Goal: Transaction & Acquisition: Purchase product/service

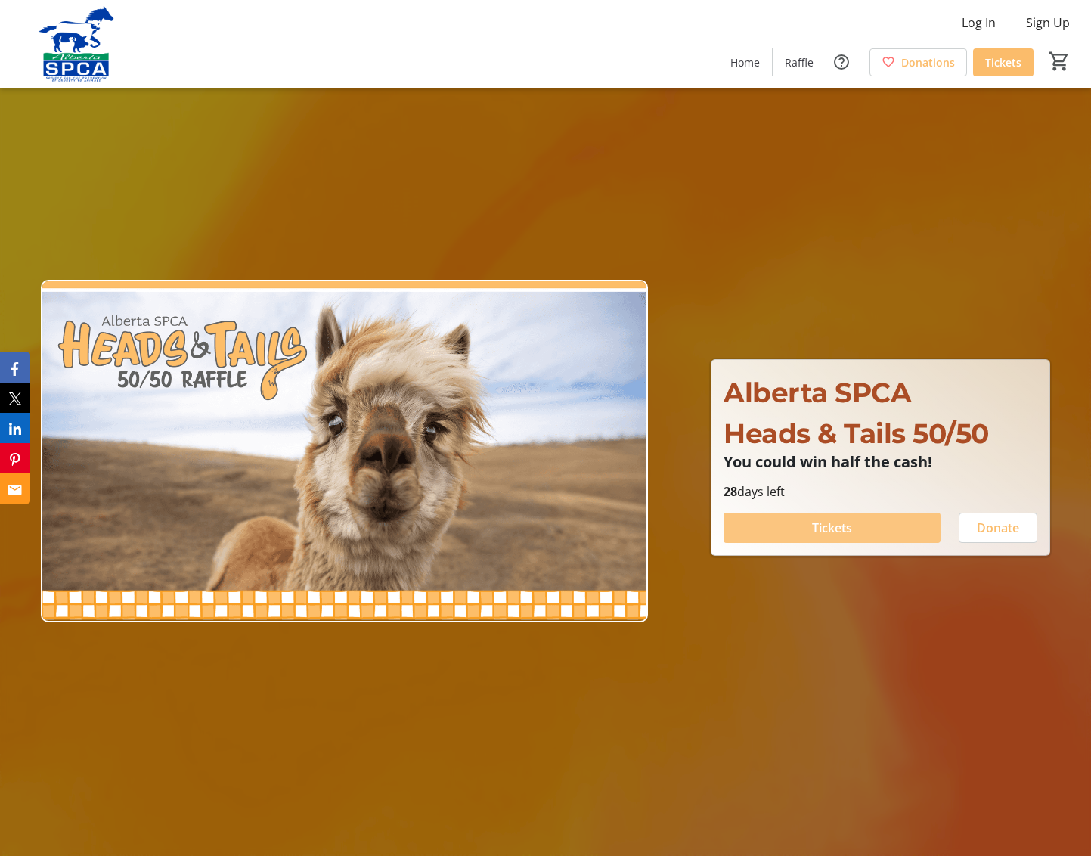
click at [822, 525] on span "Tickets" at bounding box center [832, 528] width 40 height 18
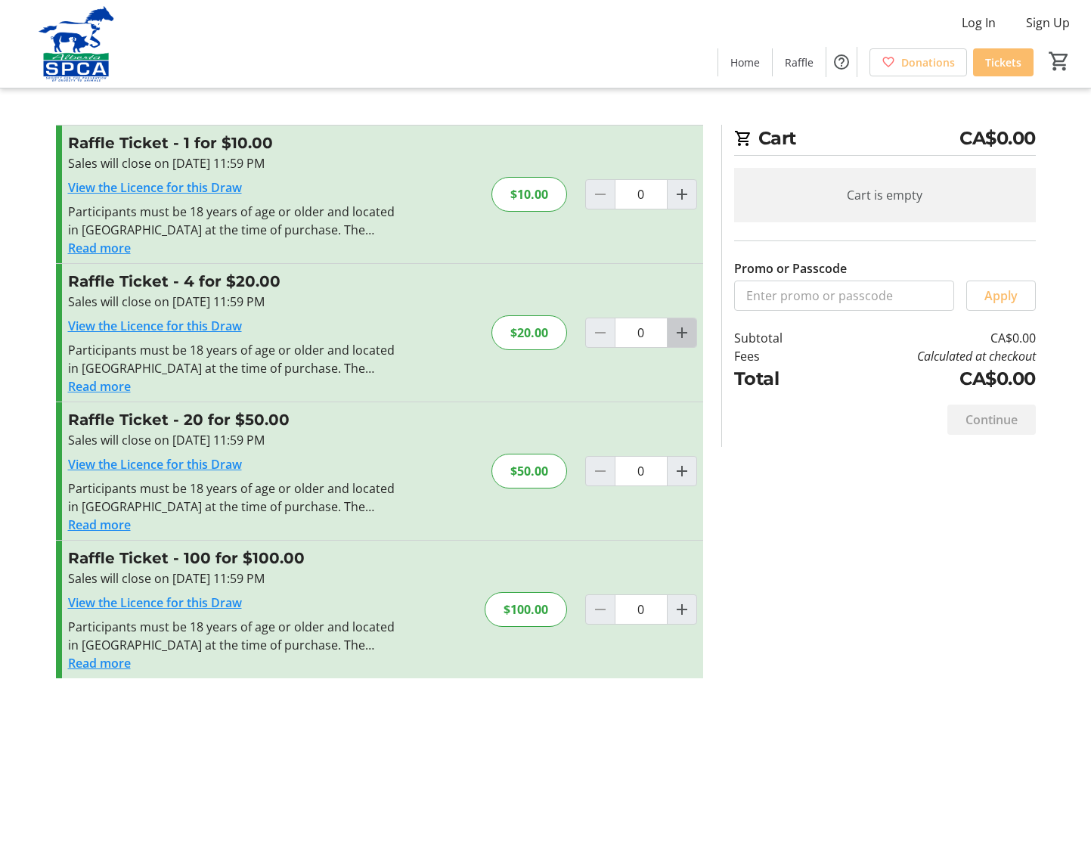
click at [682, 333] on mat-icon "Increment by one" at bounding box center [682, 333] width 18 height 18
type input "1"
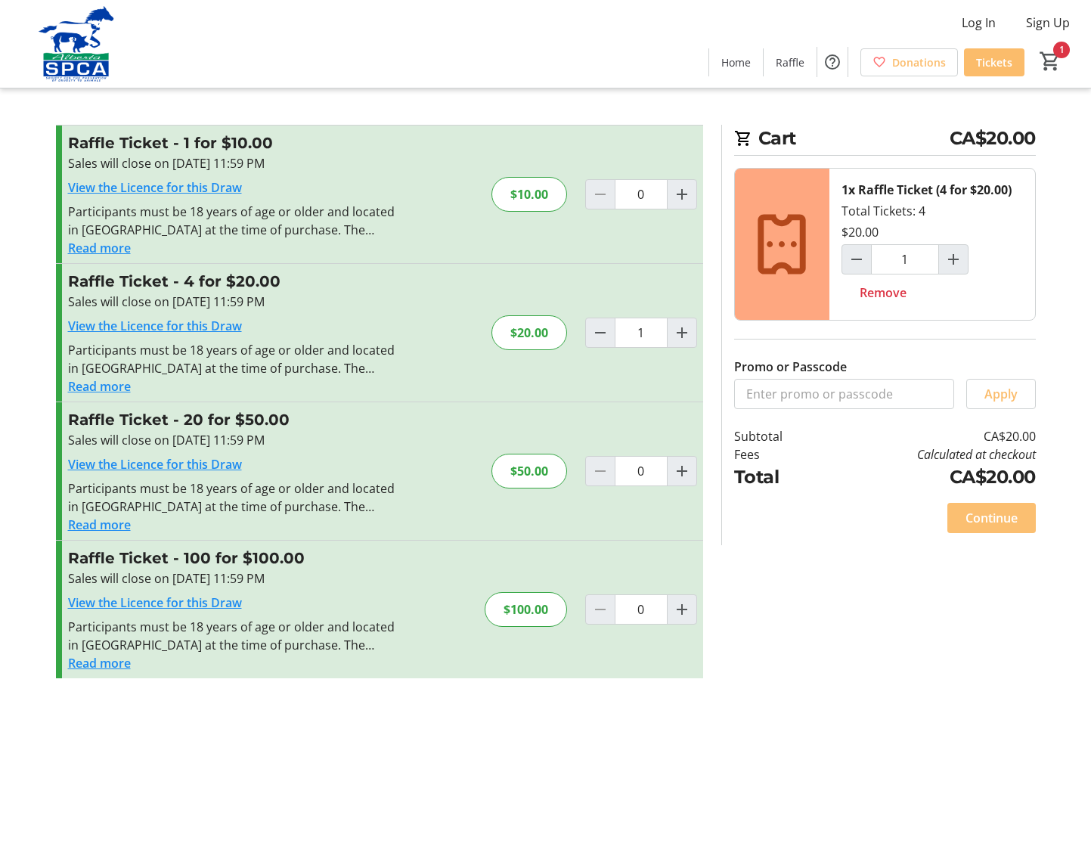
click at [1004, 517] on span "Continue" at bounding box center [991, 518] width 52 height 18
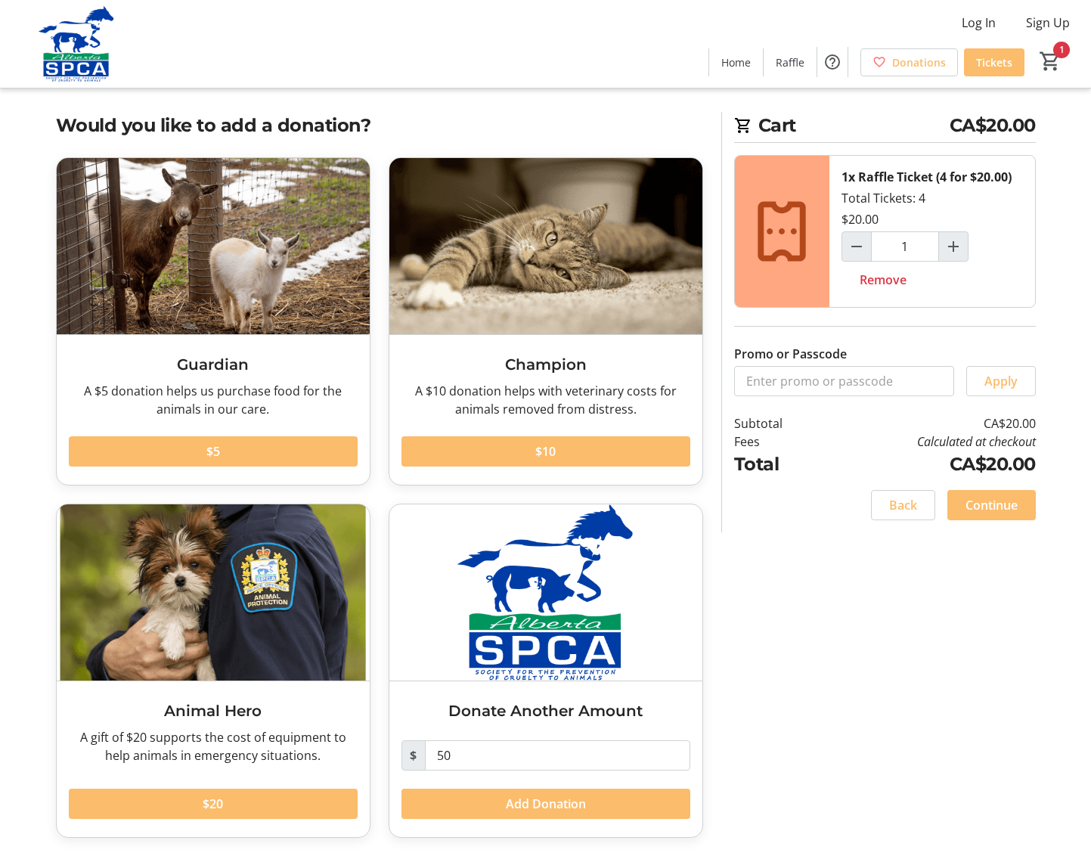
scroll to position [13, 0]
click at [992, 503] on span "Continue" at bounding box center [991, 505] width 52 height 18
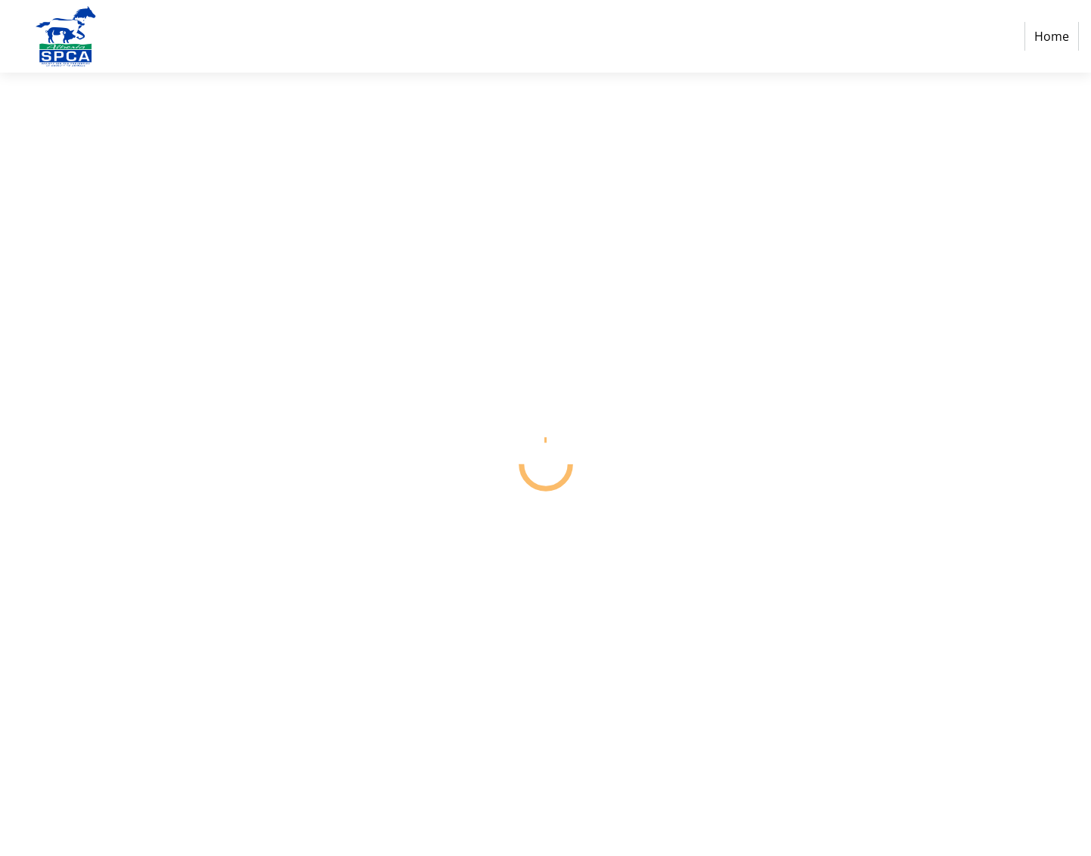
select select "CA"
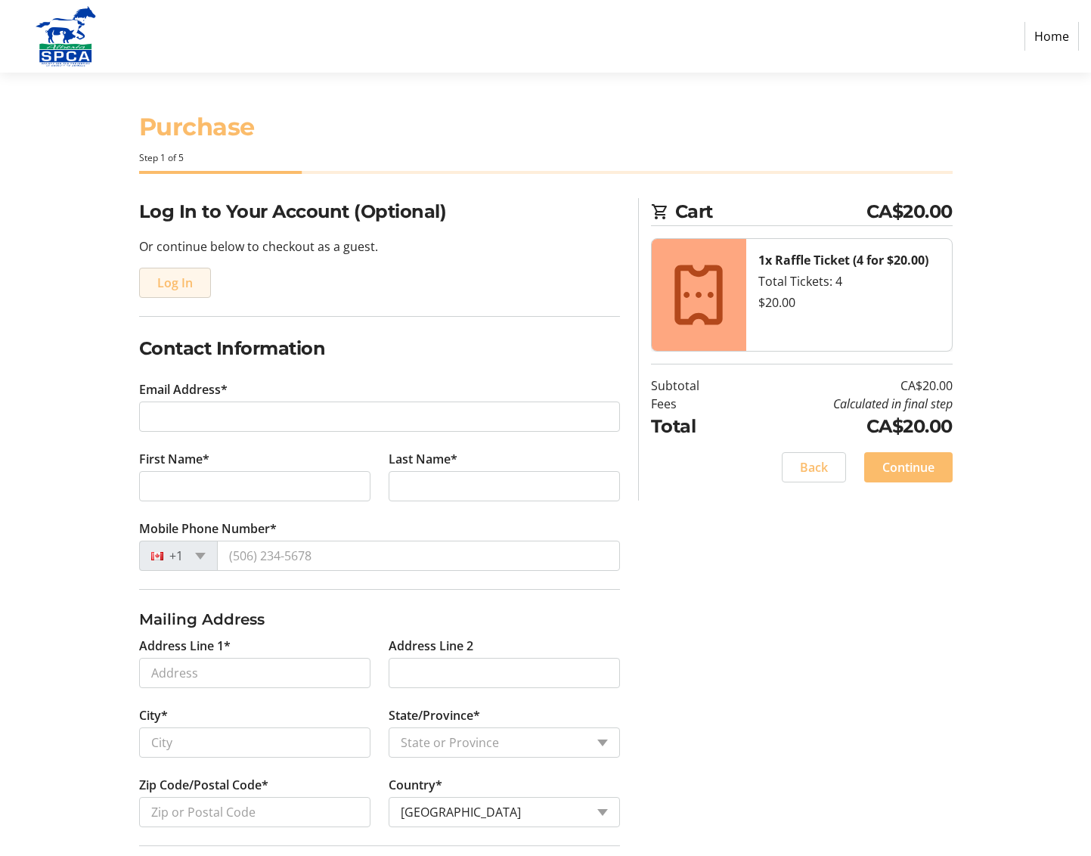
click at [177, 283] on span "Log In" at bounding box center [175, 283] width 36 height 18
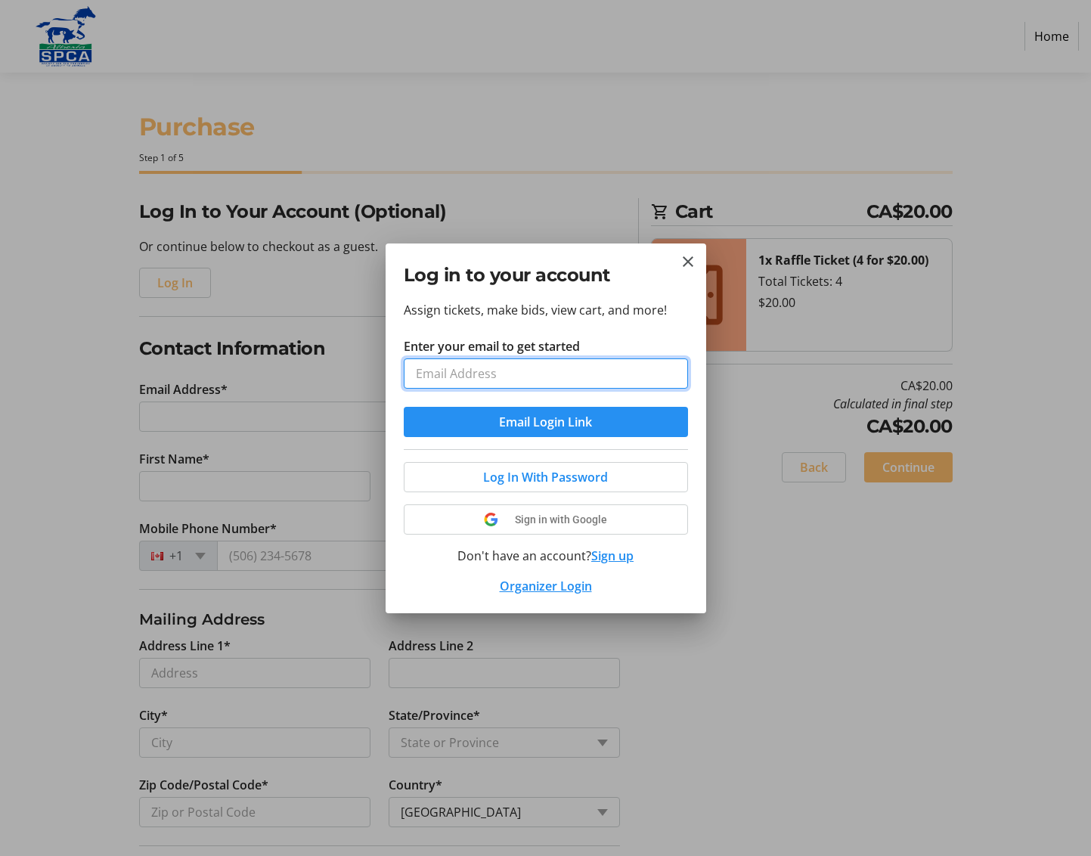
type input "[EMAIL_ADDRESS][DOMAIN_NAME]"
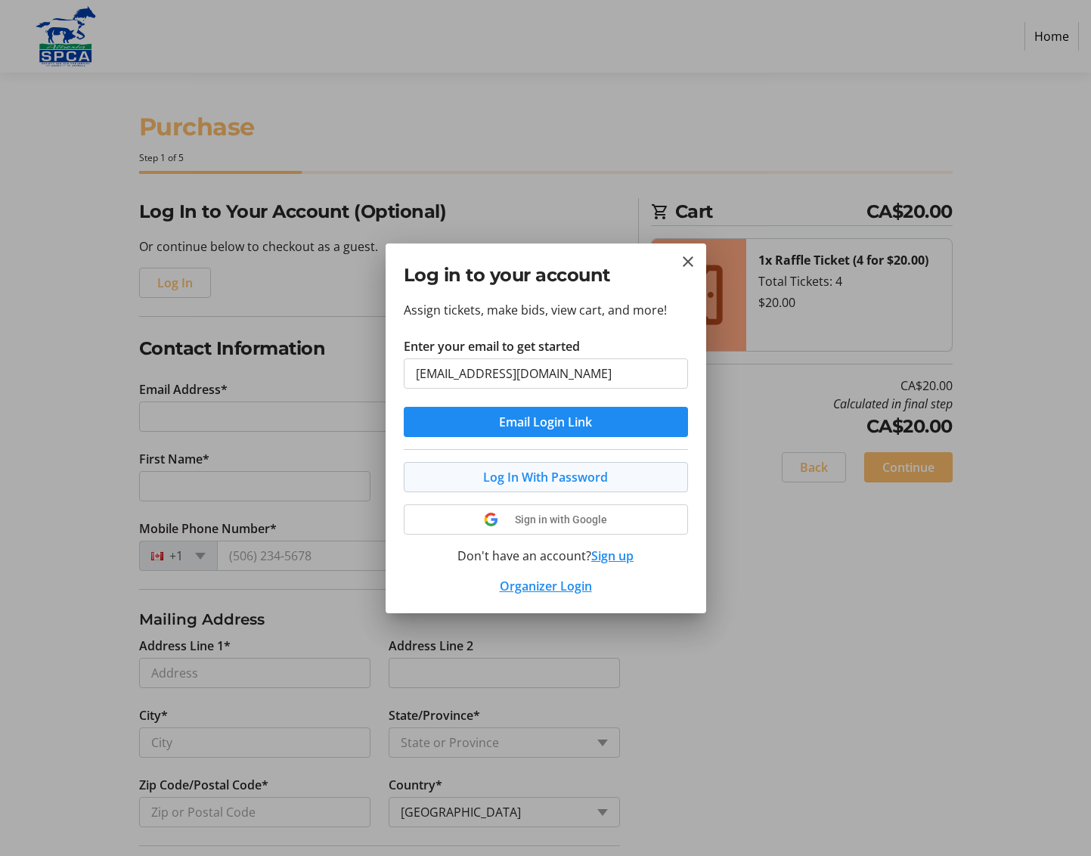
click at [565, 479] on span "Log In With Password" at bounding box center [545, 477] width 125 height 18
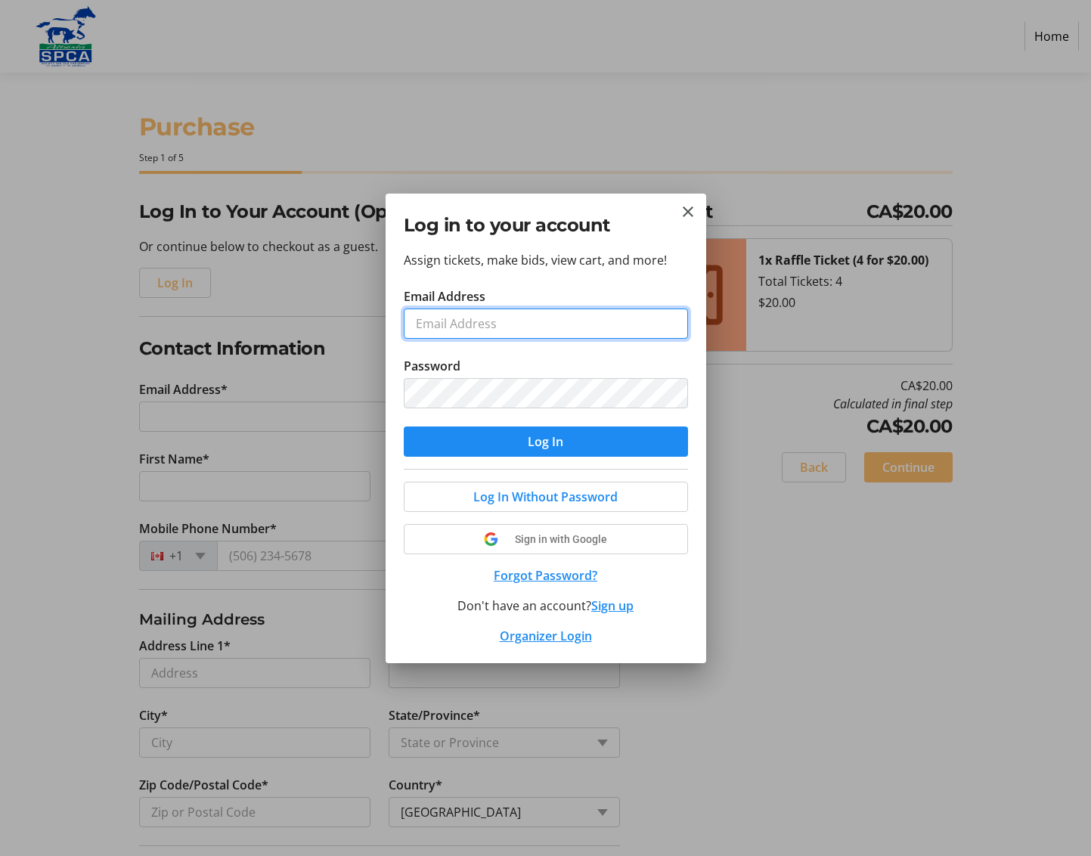
type input "[EMAIL_ADDRESS][DOMAIN_NAME]"
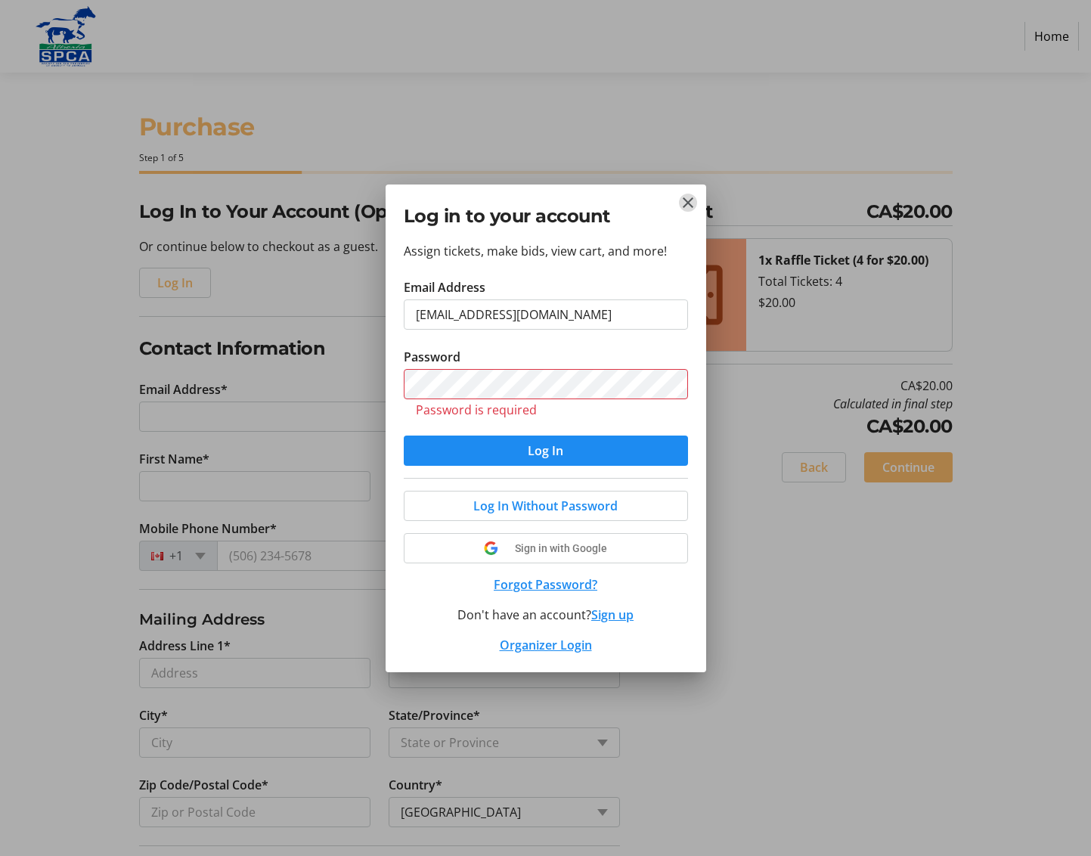
click at [689, 203] on mat-icon "Close" at bounding box center [688, 203] width 18 height 18
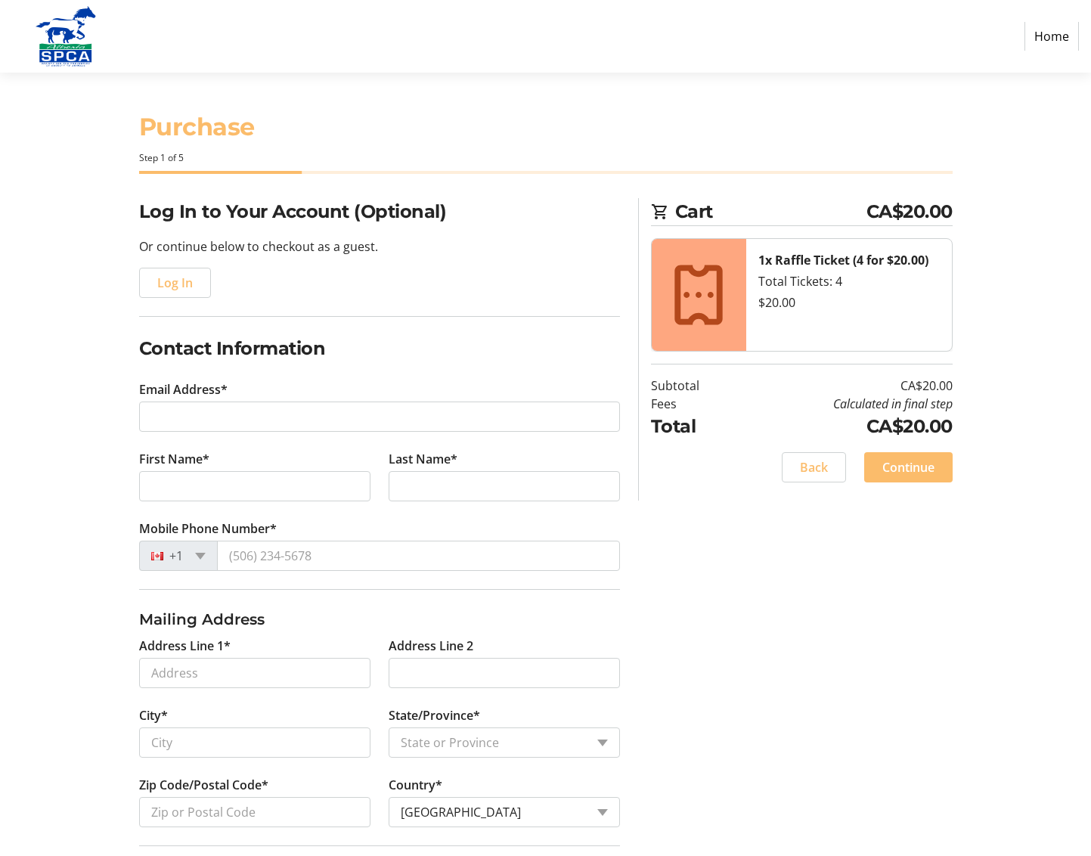
click at [270, 293] on div "Log In" at bounding box center [379, 283] width 481 height 30
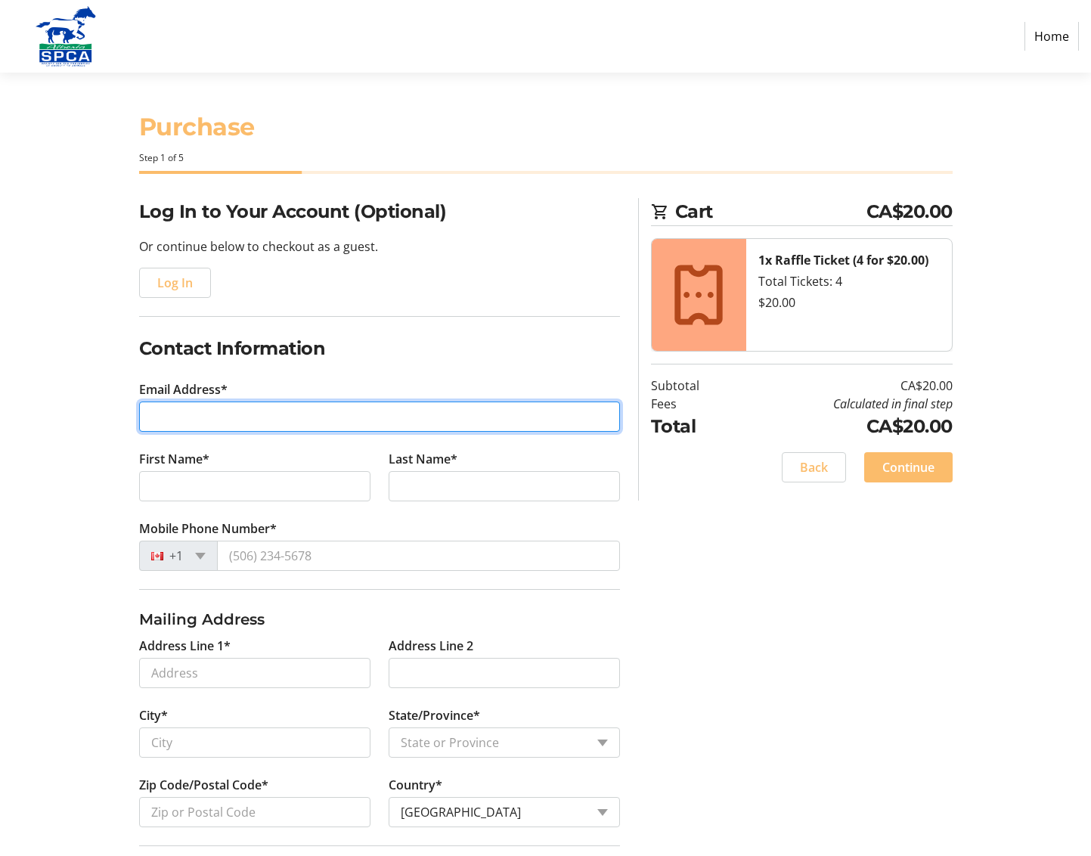
type input "[EMAIL_ADDRESS][DOMAIN_NAME]"
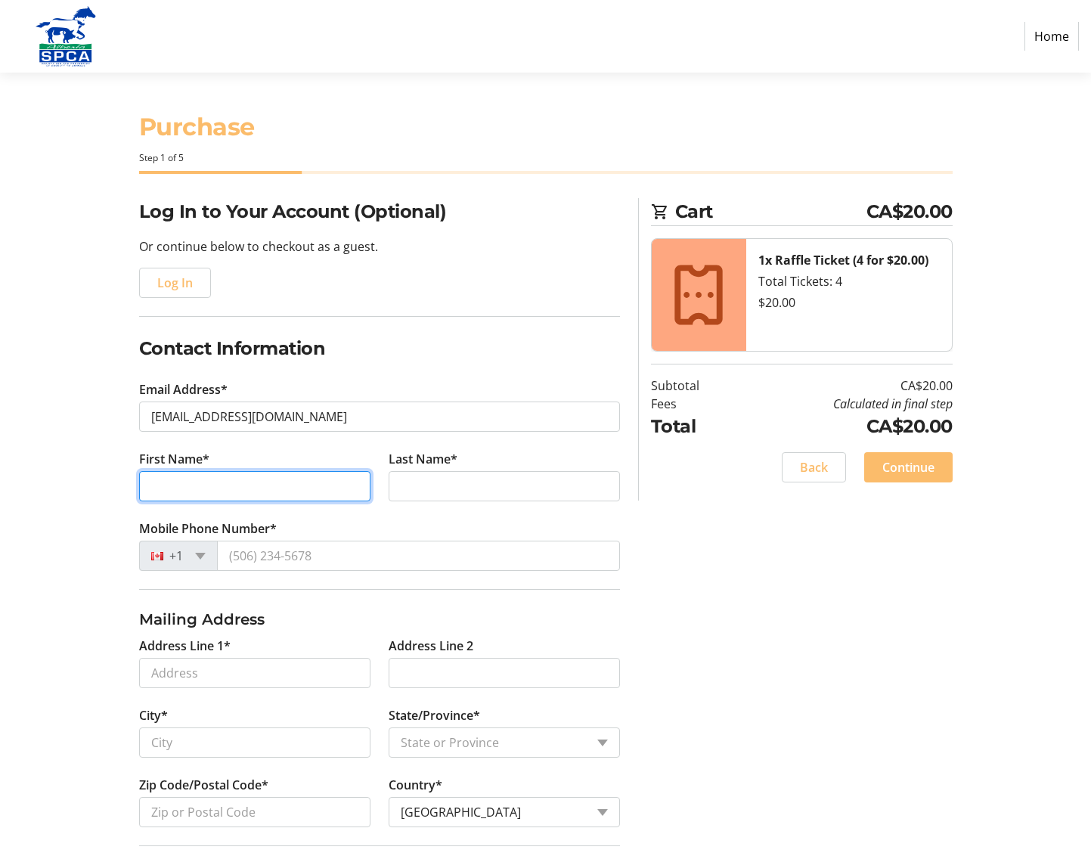
click at [351, 487] on input "First Name*" at bounding box center [254, 486] width 231 height 30
type input "Don"
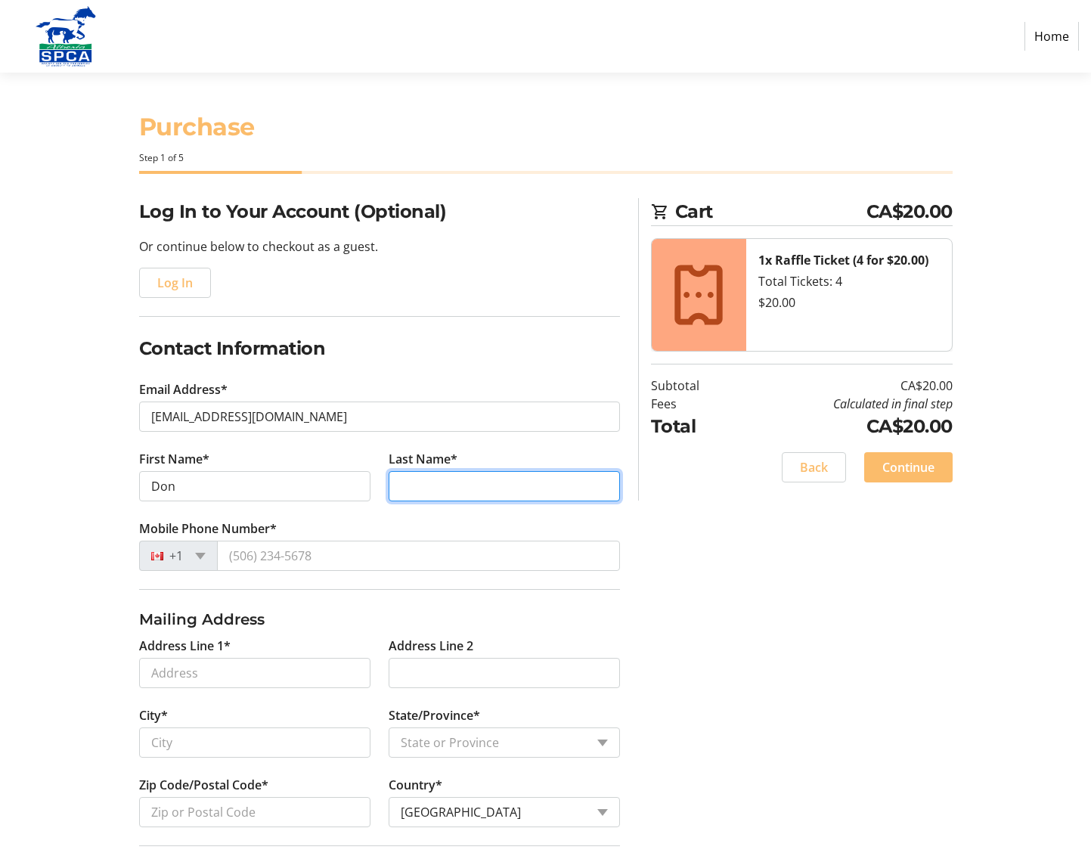
type input "[PERSON_NAME]"
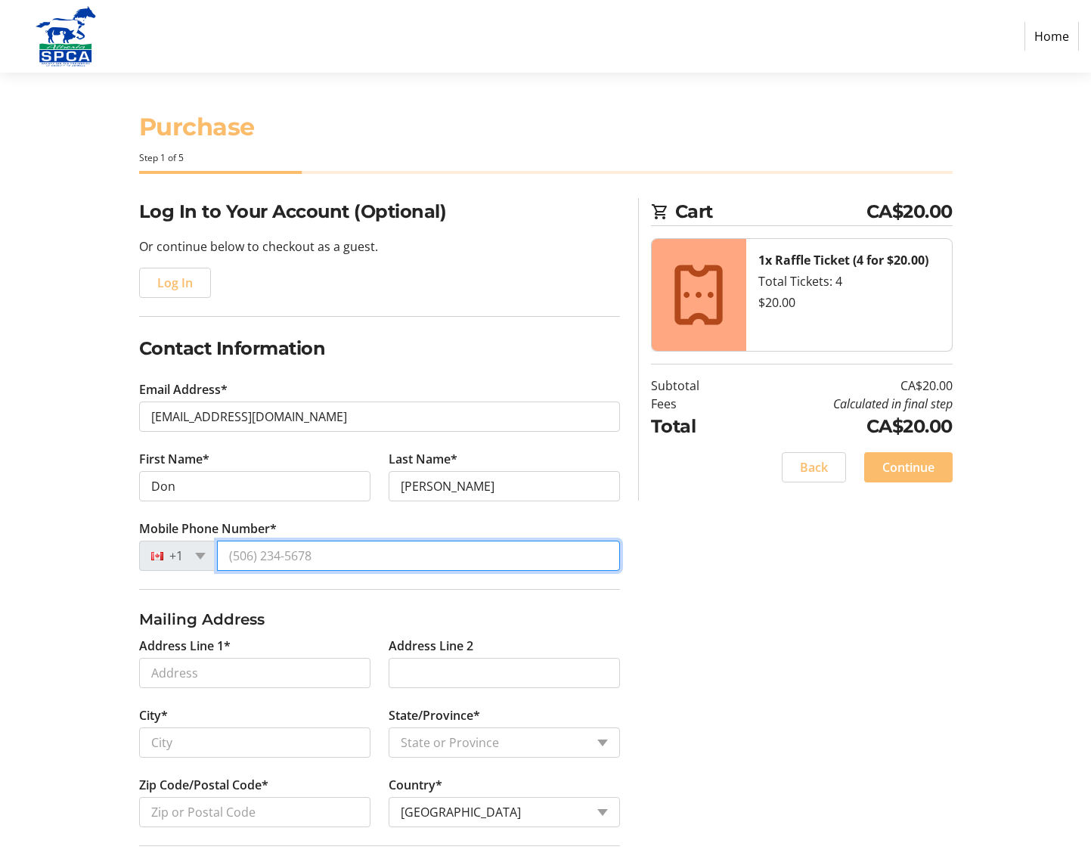
type input "[PHONE_NUMBER]"
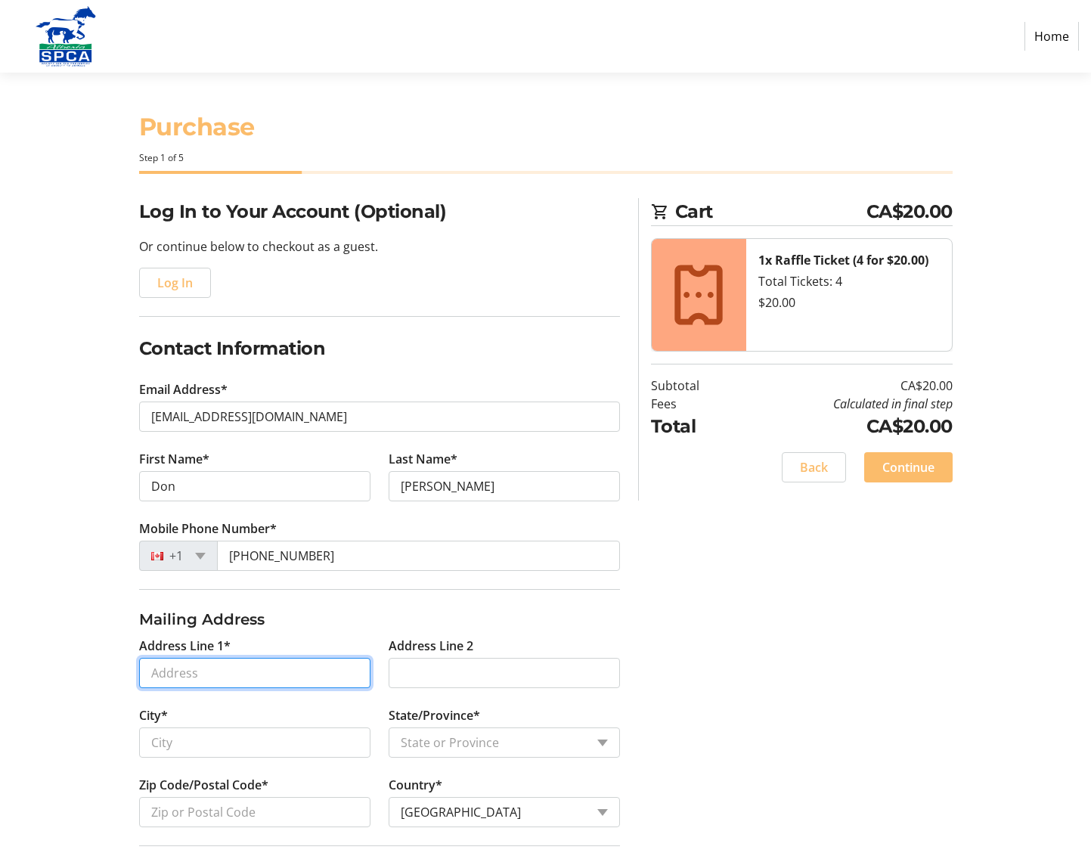
type input "[STREET_ADDRESS]"
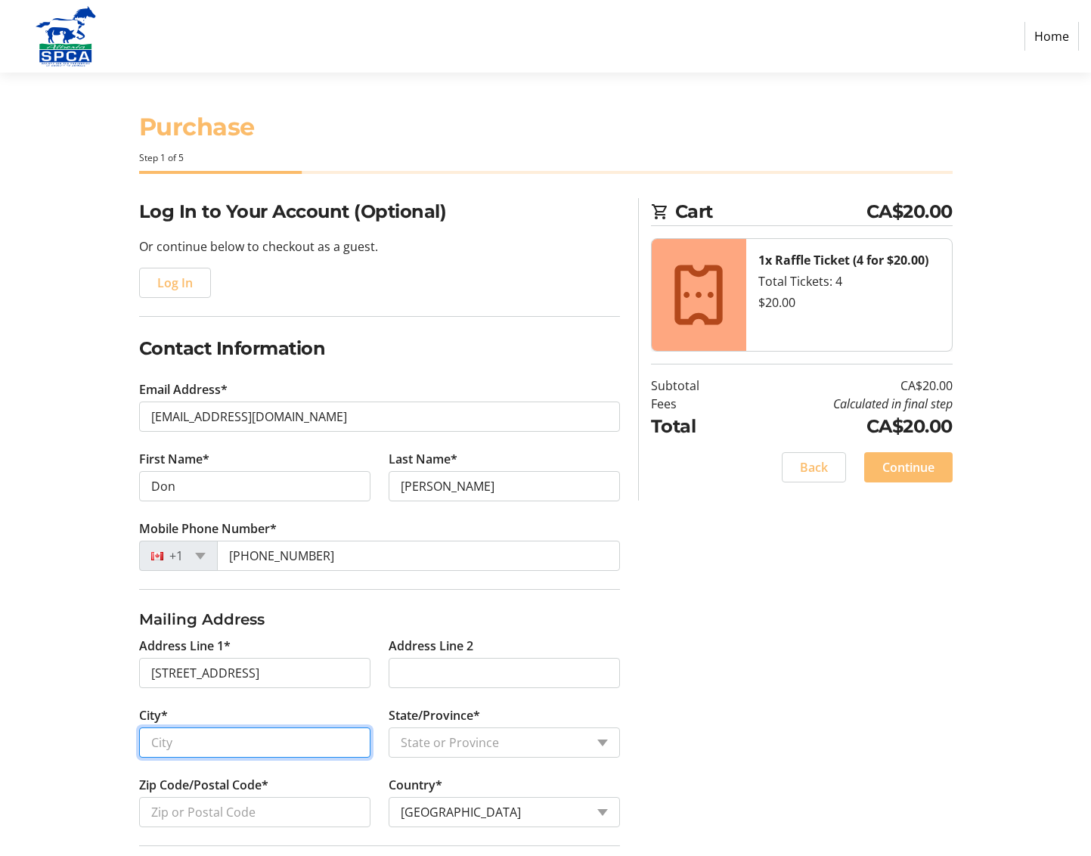
type input "[GEOGRAPHIC_DATA]"
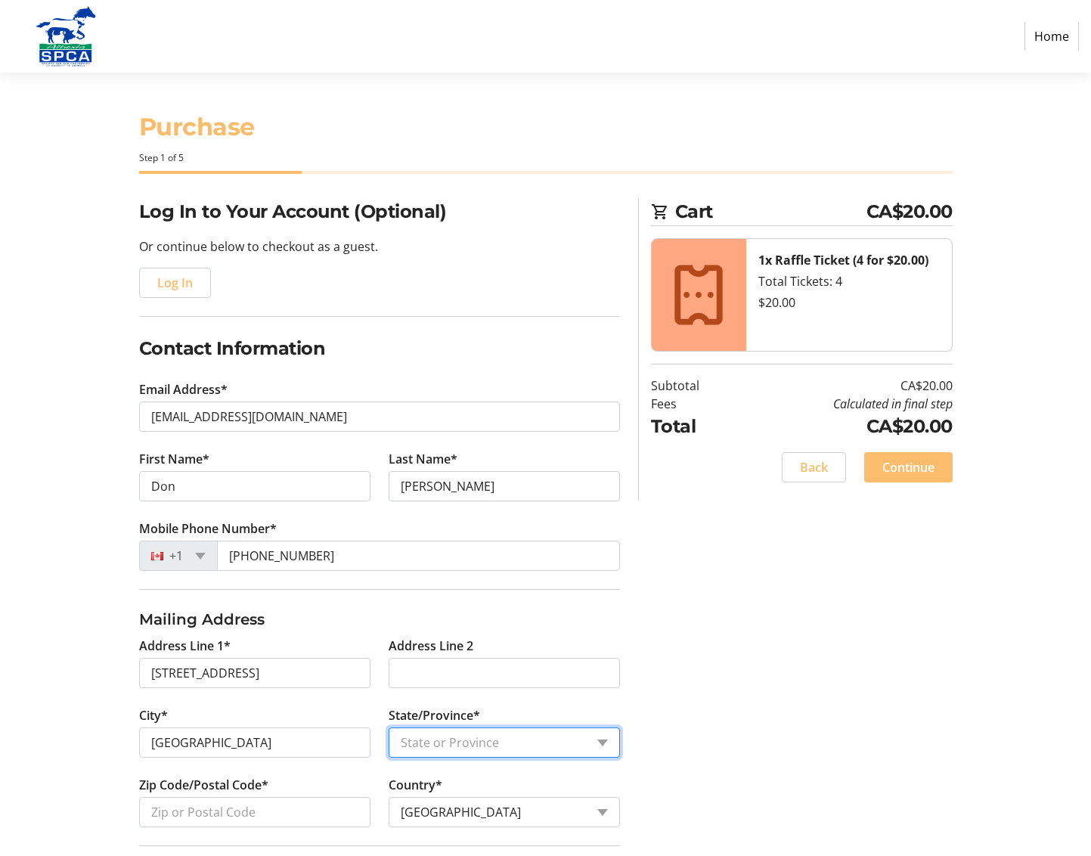
select select "AB"
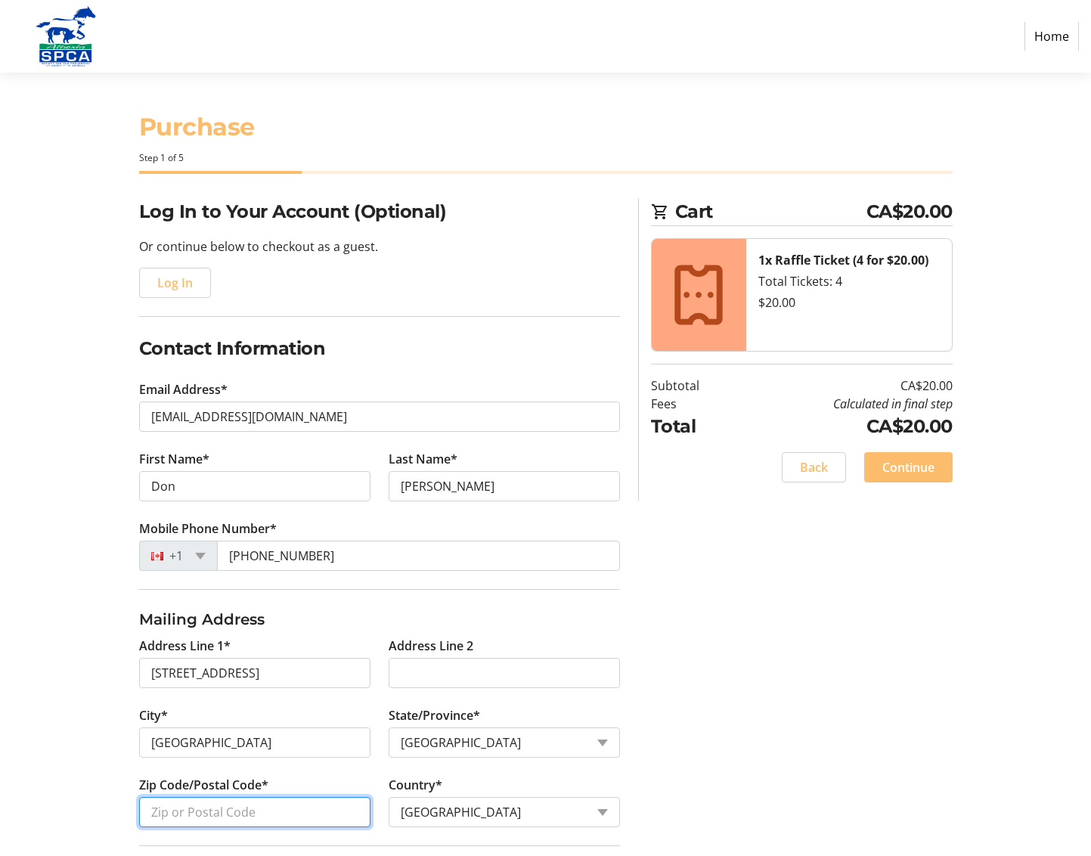
type input "T8A 5K1"
click at [207, 488] on input "Don" at bounding box center [254, 486] width 231 height 30
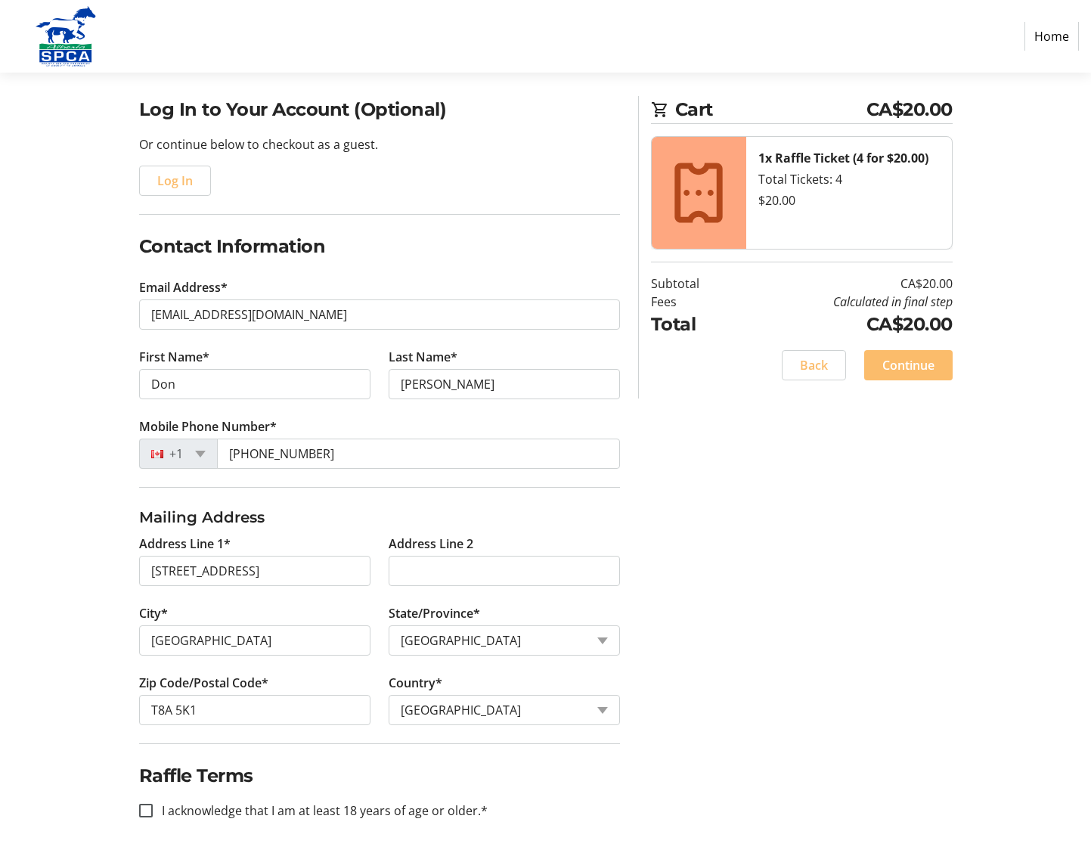
scroll to position [102, 0]
click at [144, 809] on input "I acknowledge that I am at least 18 years of age or older.*" at bounding box center [146, 811] width 14 height 14
checkbox input "true"
click at [900, 367] on span "Continue" at bounding box center [908, 365] width 52 height 18
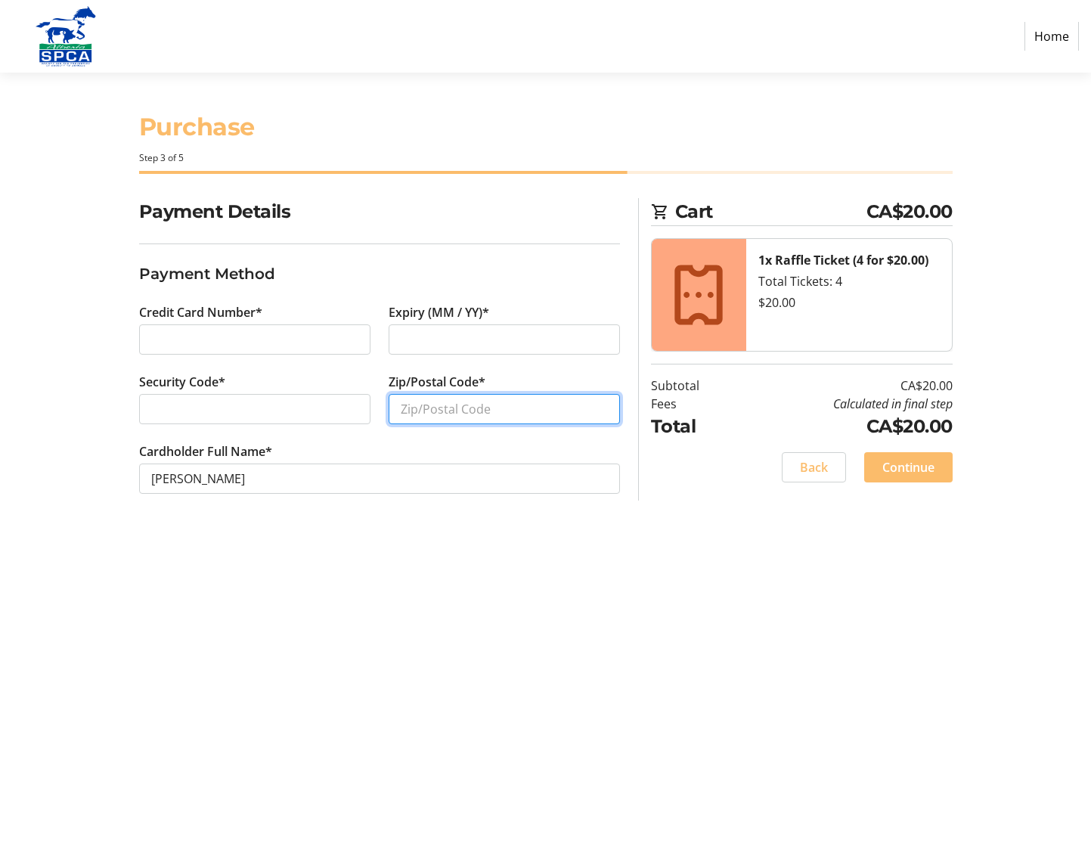
click at [604, 407] on input "Zip/Postal Code*" at bounding box center [504, 409] width 231 height 30
type input "T8A 5K1"
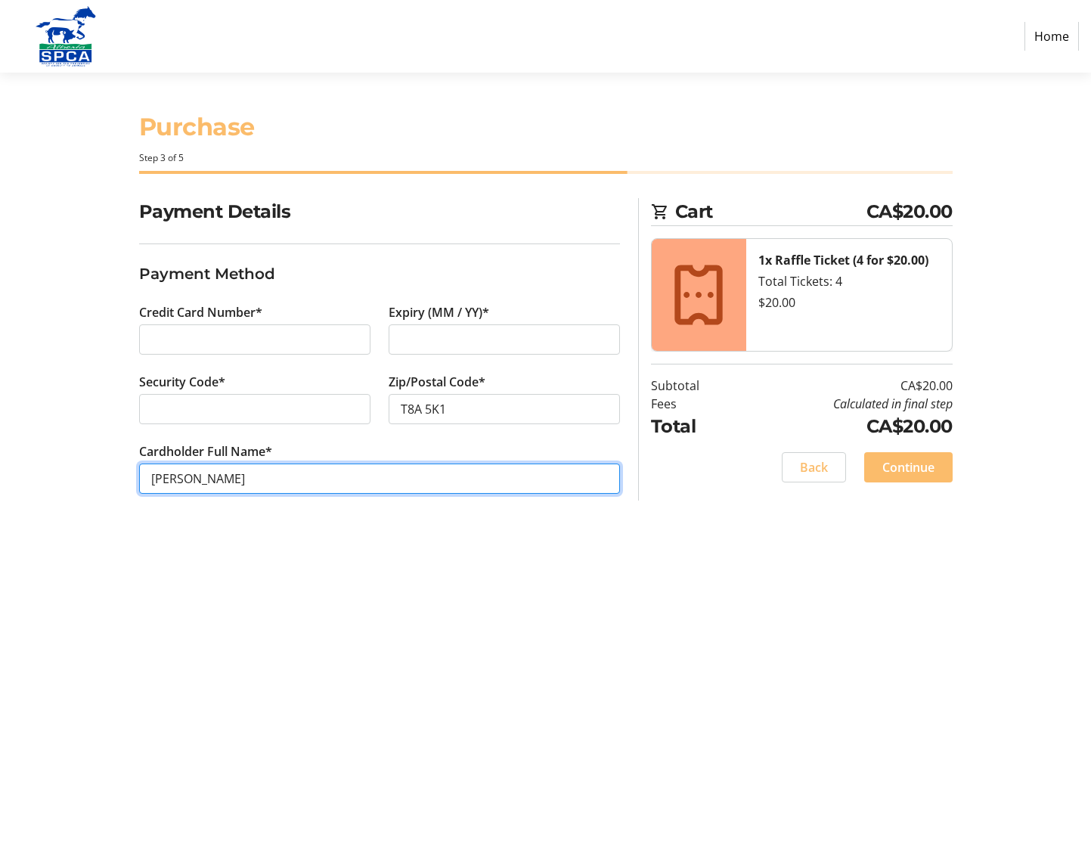
click at [173, 476] on input "[PERSON_NAME]" at bounding box center [379, 478] width 481 height 30
type input "[PERSON_NAME]"
click at [906, 466] on span "Continue" at bounding box center [908, 467] width 52 height 18
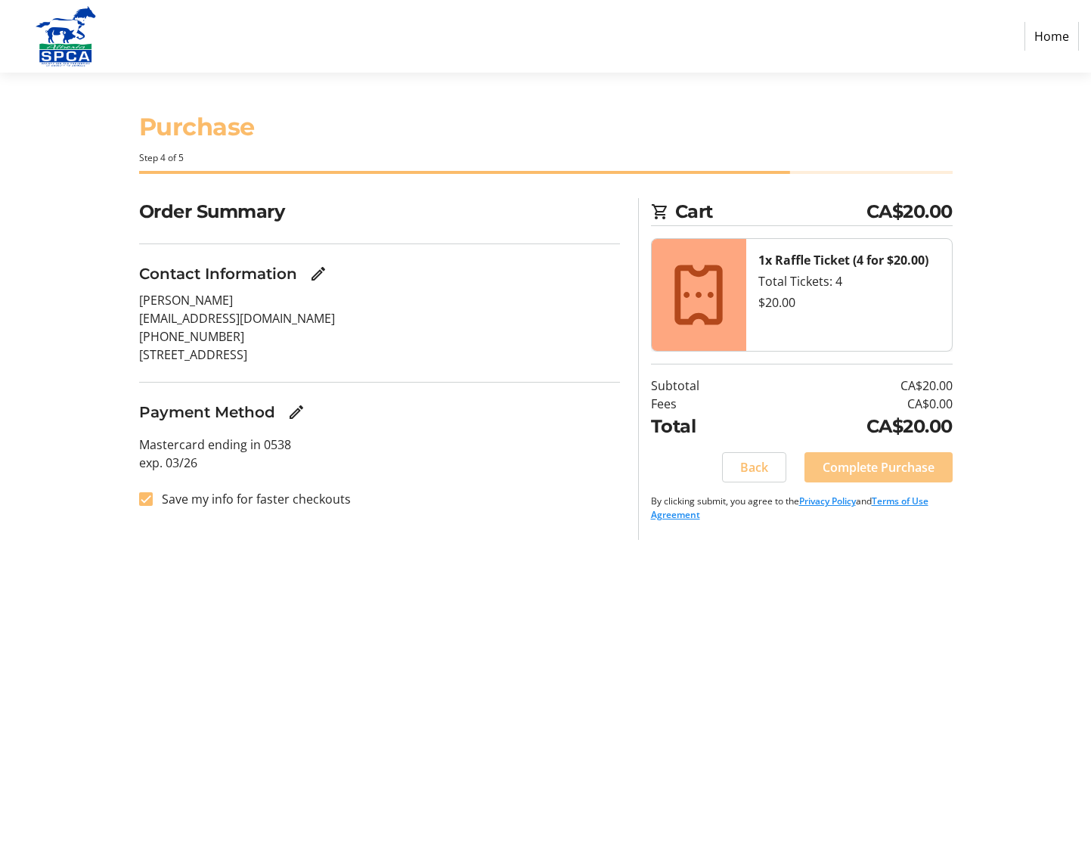
click at [879, 466] on span "Complete Purchase" at bounding box center [878, 467] width 112 height 18
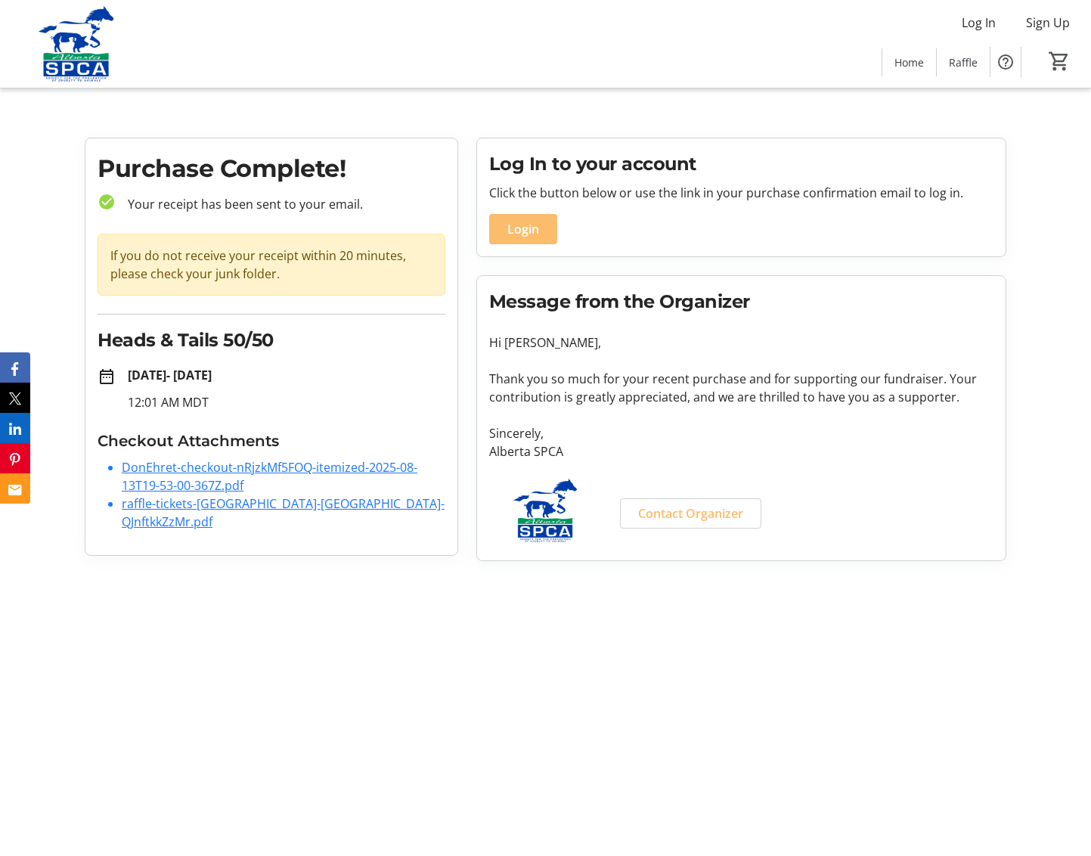
click at [247, 503] on link "raffle-tickets-[GEOGRAPHIC_DATA]-[GEOGRAPHIC_DATA]-QJnftkkZzMr.pdf" at bounding box center [283, 512] width 323 height 35
click at [243, 468] on link "DonEhret-checkout-nRjzkMf5FOQ-itemized-2025-08-13T19-53-00-367Z.pdf" at bounding box center [270, 476] width 296 height 35
click at [225, 23] on div "Log In Sign Up Home Raffle 0" at bounding box center [545, 44] width 1091 height 88
